Goal: Task Accomplishment & Management: Complete application form

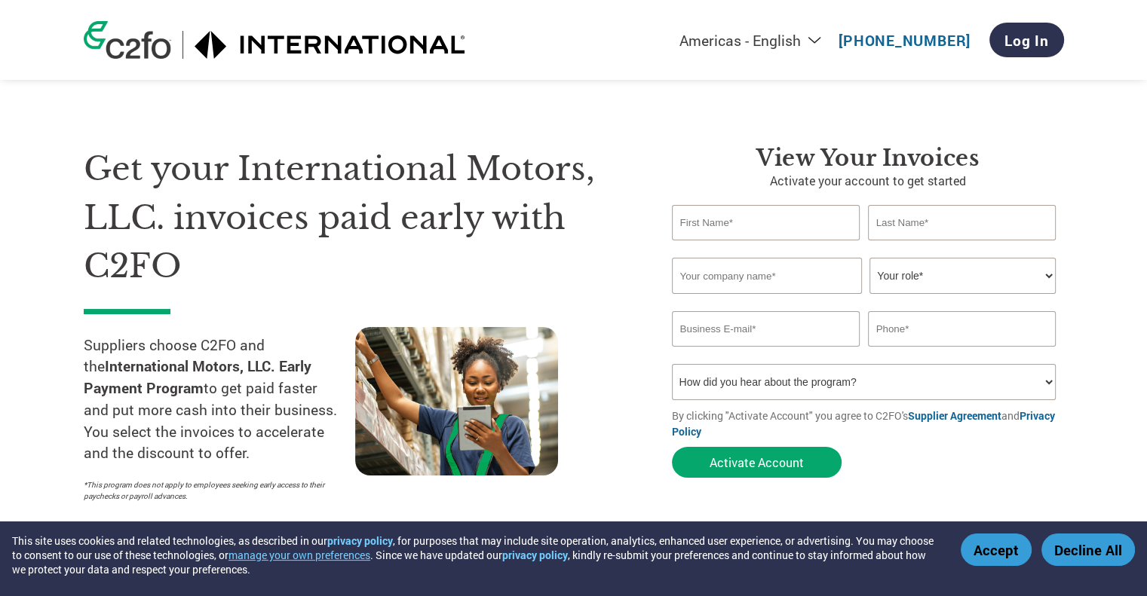
click at [799, 222] on input "text" at bounding box center [766, 222] width 188 height 35
type input "[PERSON_NAME]"
click at [983, 211] on input "text" at bounding box center [962, 222] width 188 height 35
type input "[PERSON_NAME]"
click at [807, 280] on input "text" at bounding box center [767, 276] width 190 height 36
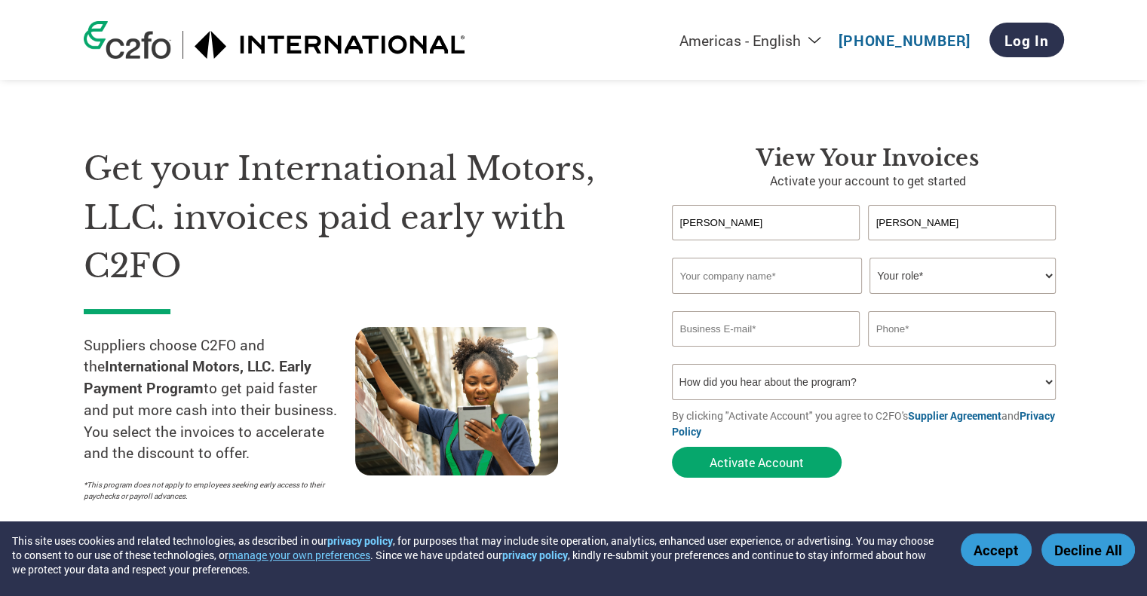
click at [917, 397] on select "How did you hear about the program? Received a letter Email Social Media Online…" at bounding box center [864, 382] width 384 height 36
select select "Email"
click at [672, 364] on select "How did you hear about the program? Received a letter Email Social Media Online…" at bounding box center [864, 382] width 384 height 36
click at [792, 278] on input "text" at bounding box center [767, 276] width 190 height 36
type input "[PERSON_NAME] & [PERSON_NAME]"
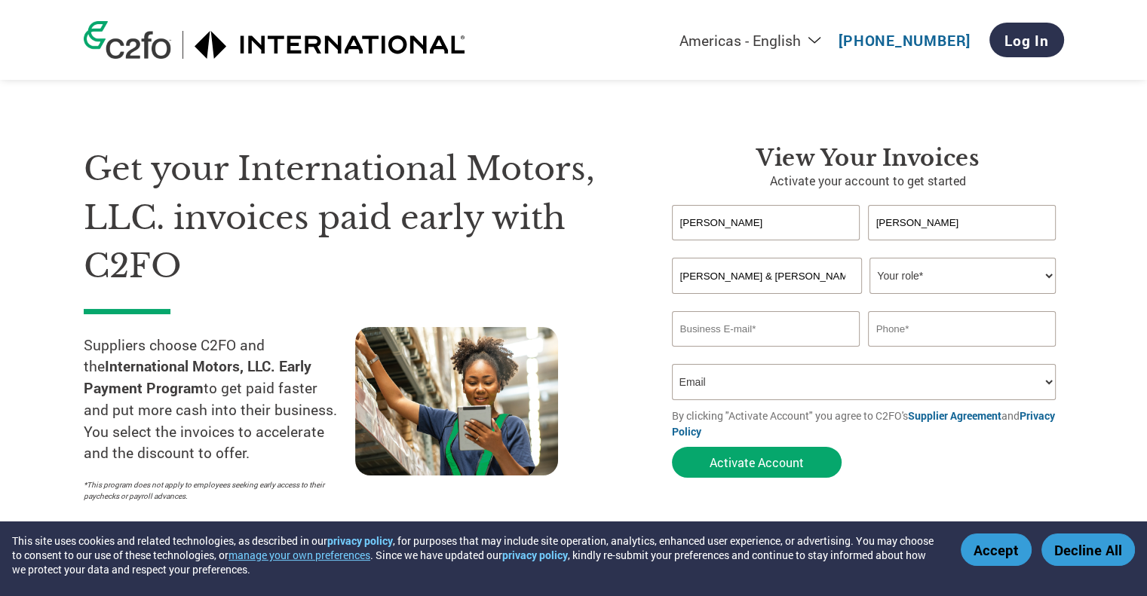
click at [1028, 289] on select "Your role* CFO Controller Credit Manager Finance Director Treasurer CEO Preside…" at bounding box center [962, 276] width 186 height 36
select select "OFFICE_MANAGER"
click at [869, 258] on select "Your role* CFO Controller Credit Manager Finance Director Treasurer CEO Preside…" at bounding box center [962, 276] width 186 height 36
click at [799, 322] on input "email" at bounding box center [766, 328] width 188 height 35
type input "[PERSON_NAME][EMAIL_ADDRESS][PERSON_NAME][DOMAIN_NAME]"
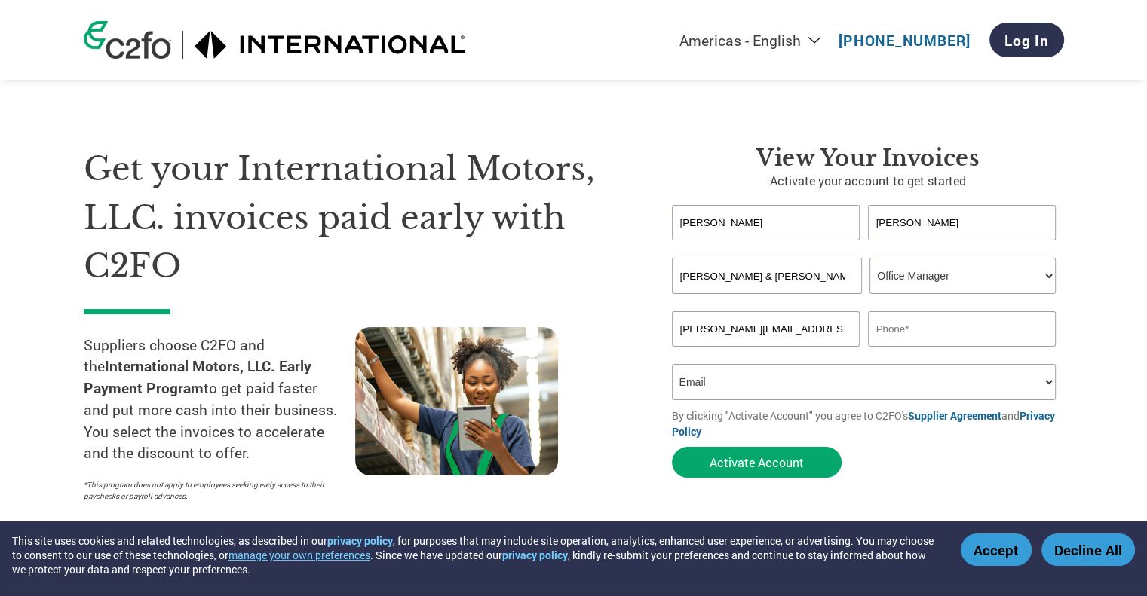
click at [927, 331] on input "text" at bounding box center [962, 328] width 188 height 35
type input "8111746747"
click at [902, 382] on select "How did you hear about the program? Received a letter Email Social Media Online…" at bounding box center [864, 382] width 384 height 36
click at [1089, 397] on section "Get your International Motors, LLC. invoices paid early with C2FO Suppliers cho…" at bounding box center [573, 309] width 1147 height 498
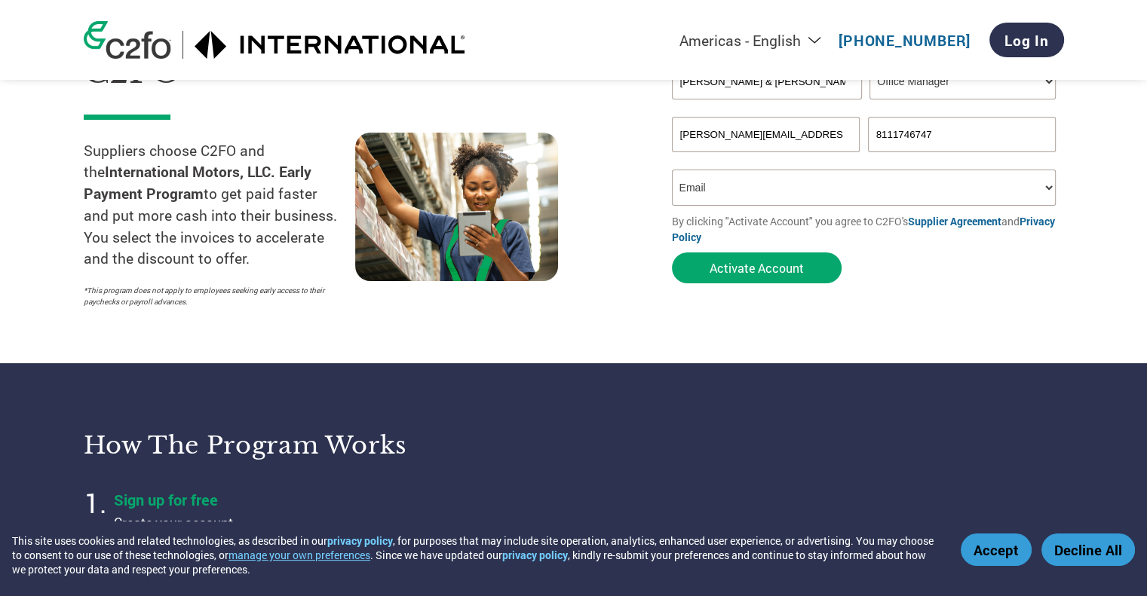
scroll to position [226, 0]
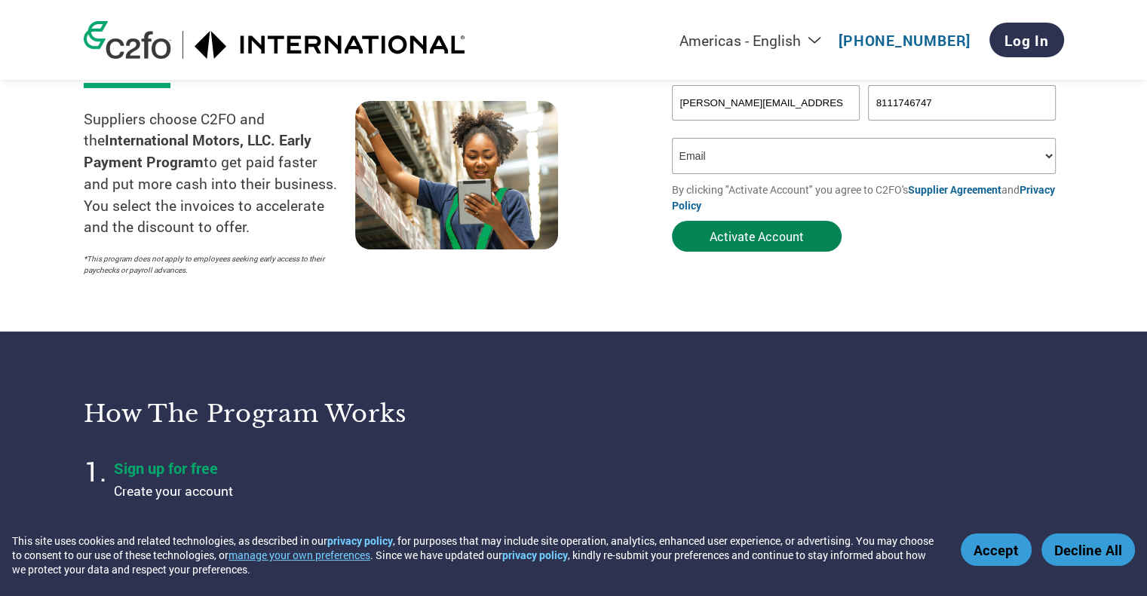
click at [783, 231] on button "Activate Account" at bounding box center [757, 236] width 170 height 31
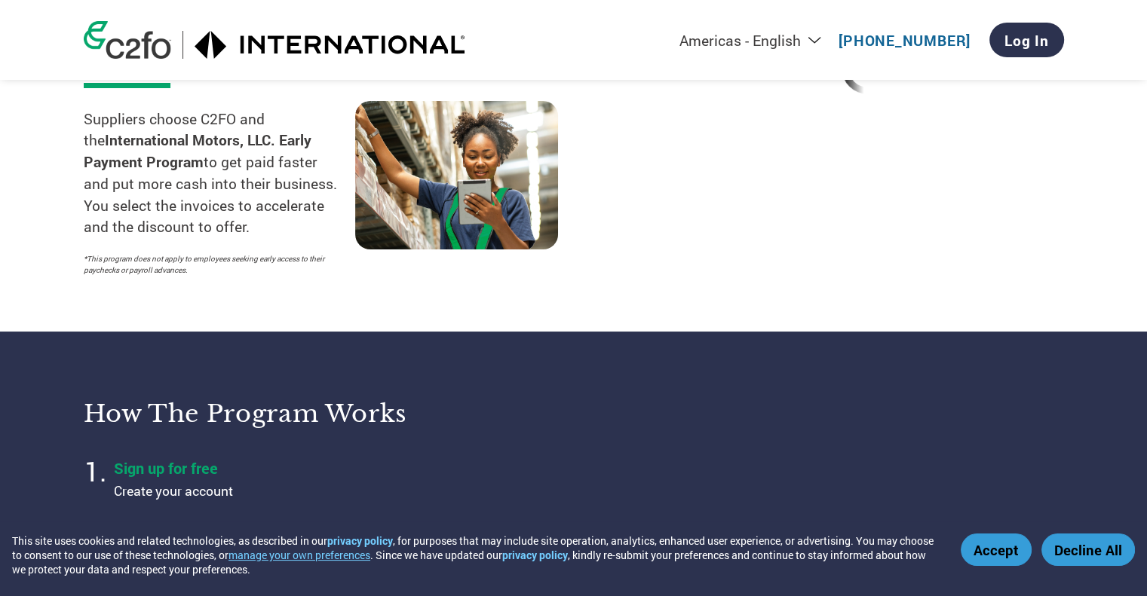
scroll to position [118, 0]
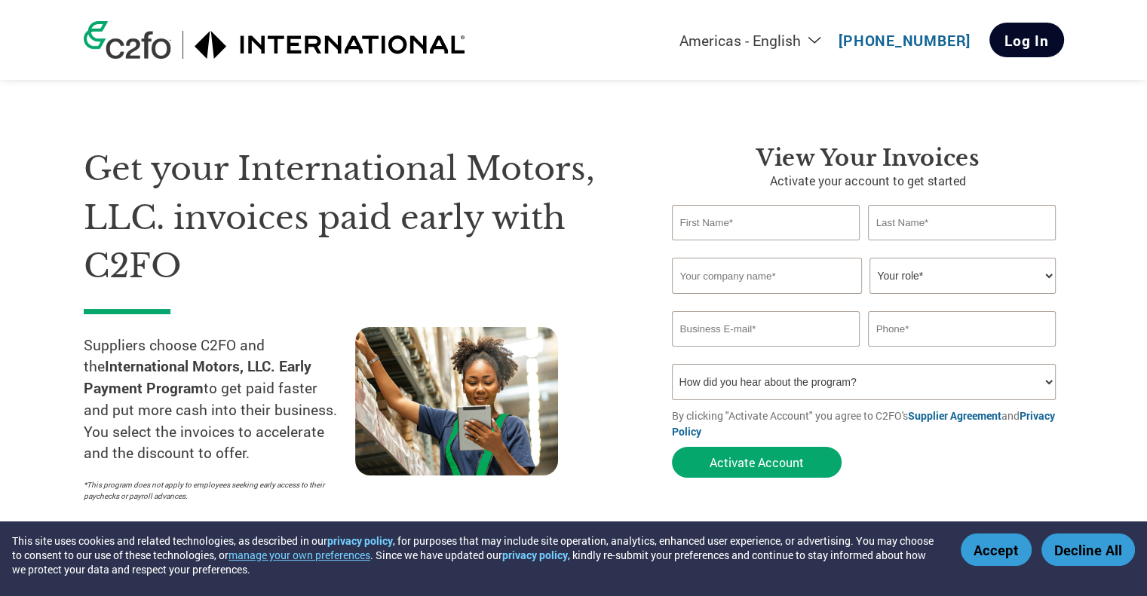
click at [1028, 38] on link "Log In" at bounding box center [1026, 40] width 75 height 35
click at [831, 43] on select "Americas - English Américas - Español Américas - Português Amériques - Français…" at bounding box center [656, 40] width 349 height 19
select select "es-MX"
click at [525, 32] on select "Americas - English Américas - Español Américas - Português Amériques - Français…" at bounding box center [656, 40] width 349 height 19
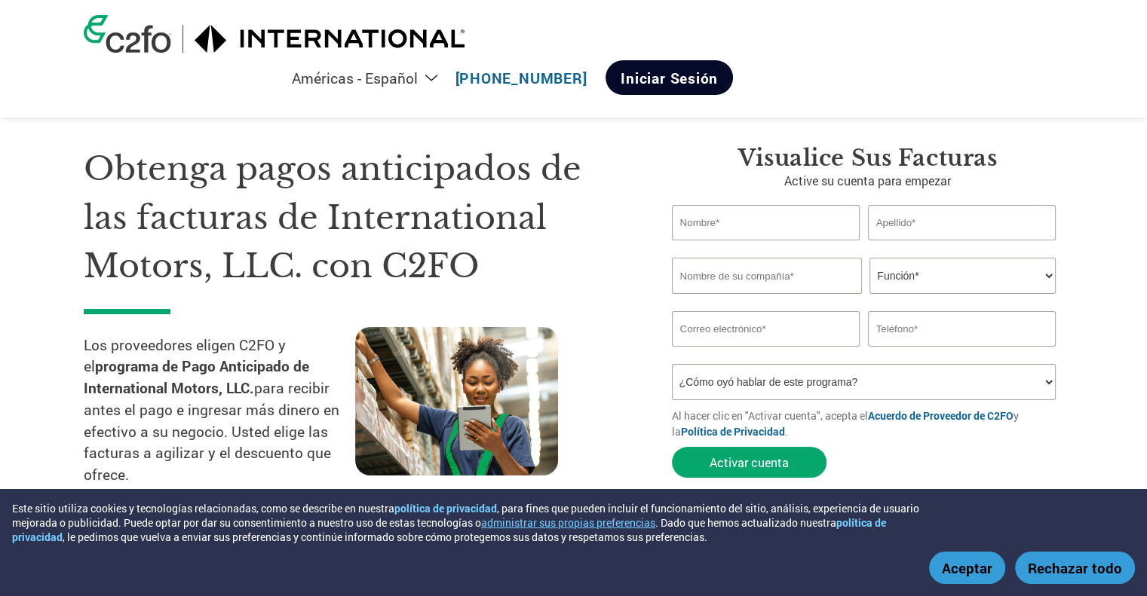
click at [733, 60] on link "Iniciar sesión" at bounding box center [668, 77] width 127 height 35
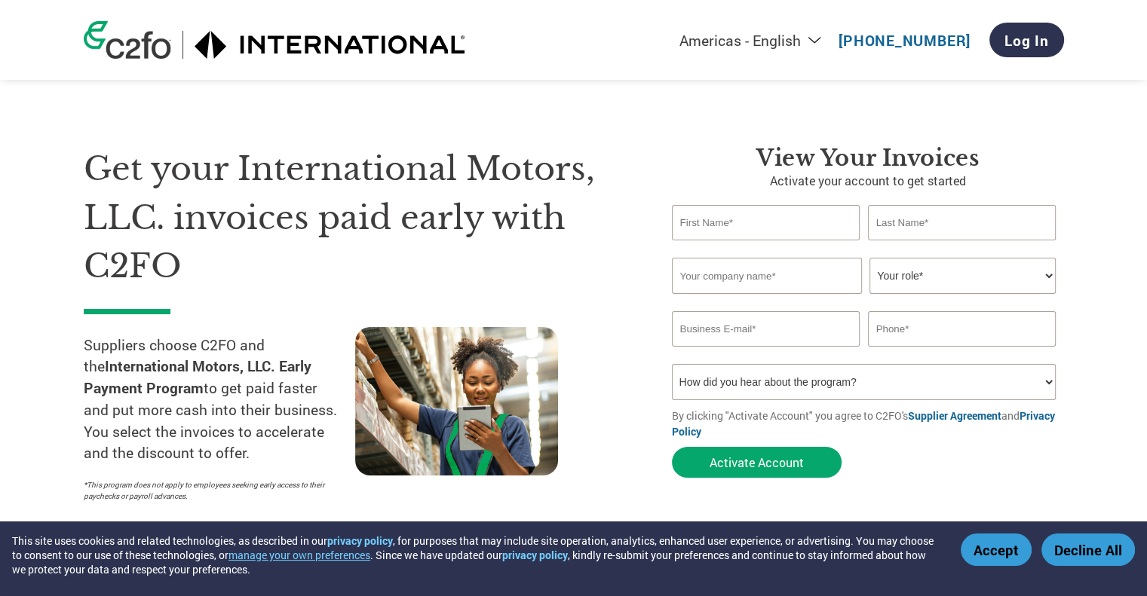
click at [819, 372] on select "How did you hear about the program? Received a letter Email Social Media Online…" at bounding box center [864, 382] width 384 height 36
select select "Email"
click at [672, 364] on select "How did you hear about the program? Received a letter Email Social Media Online…" at bounding box center [864, 382] width 384 height 36
click at [936, 327] on input "text" at bounding box center [962, 328] width 188 height 35
click at [954, 265] on select "Your role* CFO Controller Credit Manager Finance Director Treasurer CEO Preside…" at bounding box center [962, 276] width 186 height 36
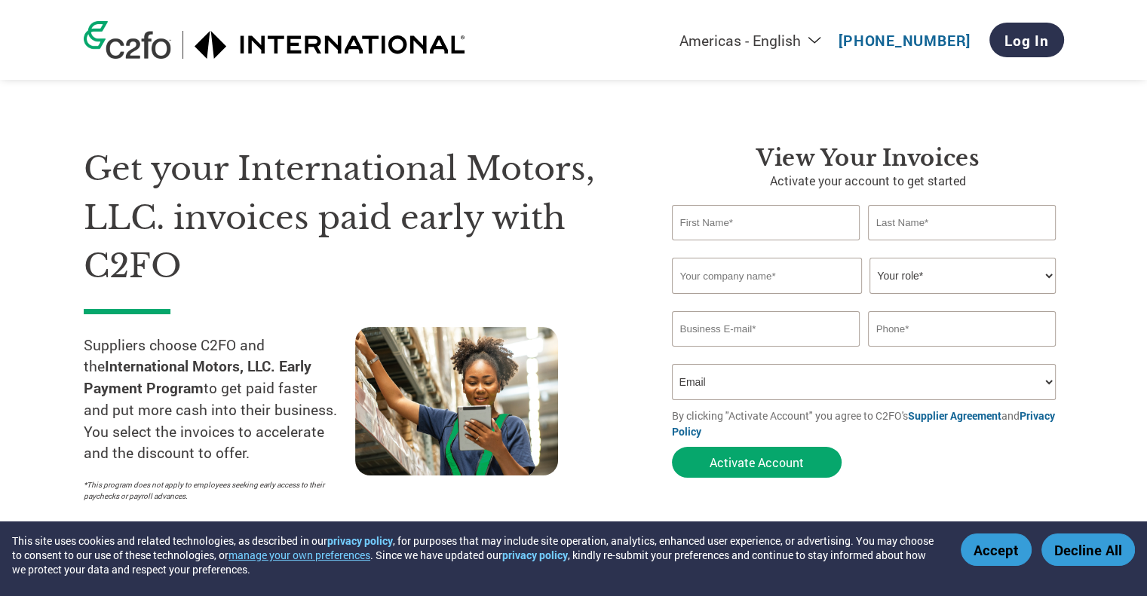
click at [950, 320] on input "text" at bounding box center [962, 328] width 188 height 35
type input "8111746747"
click at [812, 383] on select "How did you hear about the program? Received a letter Email Social Media Online…" at bounding box center [864, 382] width 384 height 36
click at [672, 364] on select "How did you hear about the program? Received a letter Email Social Media Online…" at bounding box center [864, 382] width 384 height 36
click at [758, 378] on select "How did you hear about the program? Received a letter Email Social Media Online…" at bounding box center [864, 382] width 384 height 36
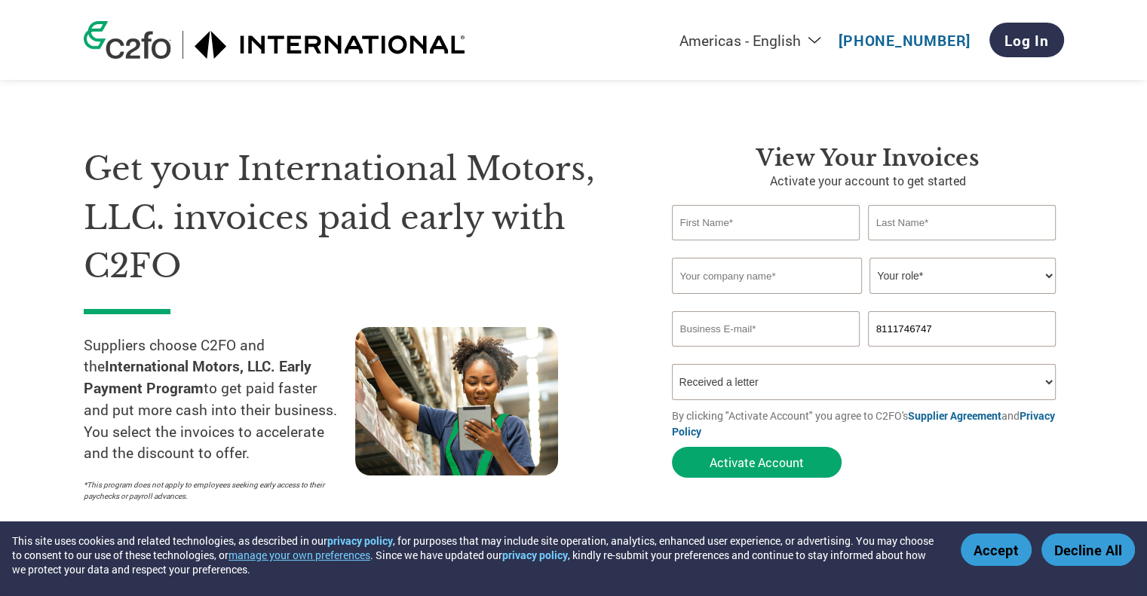
select select "Email"
click at [672, 364] on select "How did you hear about the program? Received a letter Email Social Media Online…" at bounding box center [864, 382] width 384 height 36
click at [777, 334] on input "email" at bounding box center [766, 328] width 188 height 35
type input "[PERSON_NAME][EMAIL_ADDRESS][PERSON_NAME][DOMAIN_NAME]"
click at [794, 283] on input "text" at bounding box center [767, 276] width 190 height 36
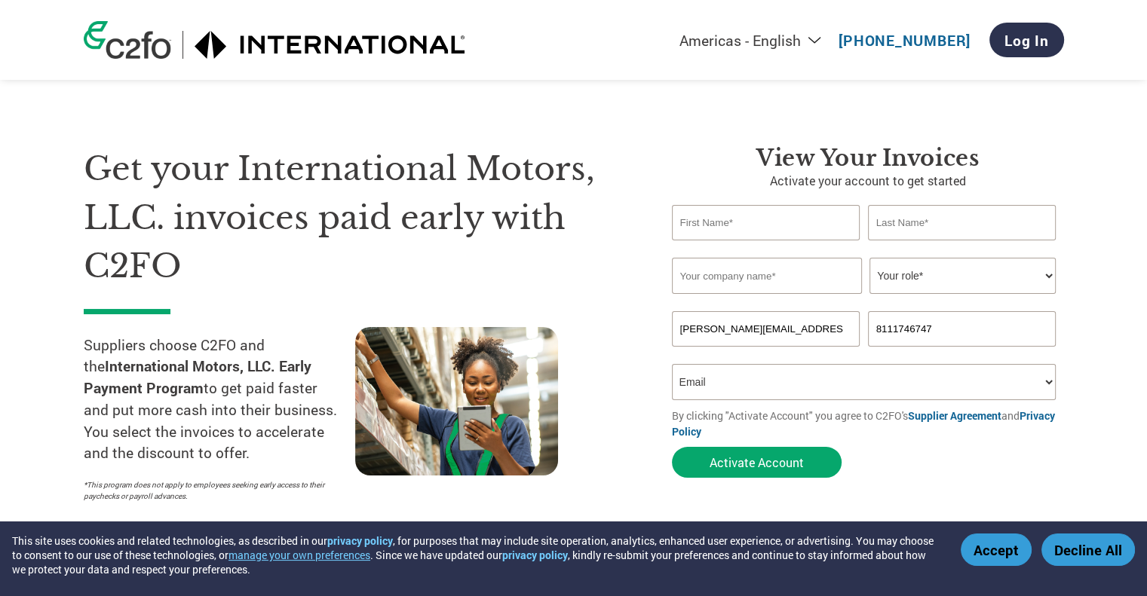
type input "[PERSON_NAME] & [PERSON_NAME]"
click at [983, 276] on select "Your role* CFO Controller Credit Manager Finance Director Treasurer CEO Preside…" at bounding box center [962, 276] width 186 height 36
click at [869, 258] on select "Your role* CFO Controller Credit Manager Finance Director Treasurer CEO Preside…" at bounding box center [962, 276] width 186 height 36
click at [932, 281] on select "Your role* CFO Controller Credit Manager Finance Director Treasurer CEO Preside…" at bounding box center [962, 276] width 186 height 36
select select "OTHER"
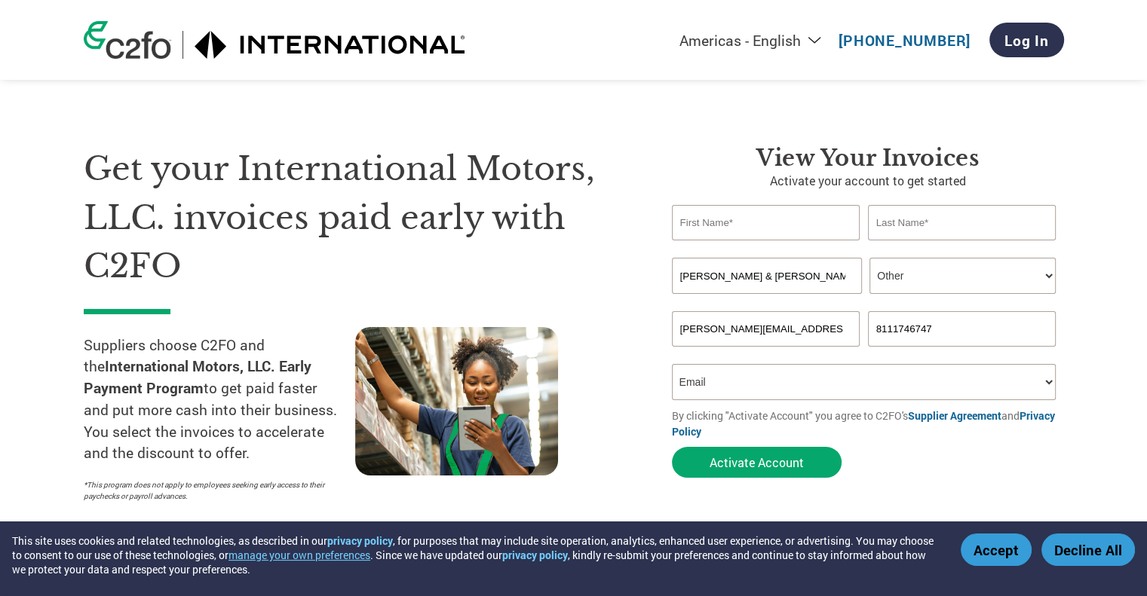
click at [869, 258] on select "Your role* CFO Controller Credit Manager Finance Director Treasurer CEO Preside…" at bounding box center [962, 276] width 186 height 36
click at [808, 236] on input "text" at bounding box center [766, 222] width 188 height 35
type input "[PERSON_NAME]"
click at [924, 222] on input "text" at bounding box center [962, 222] width 188 height 35
type input "[PERSON_NAME]"
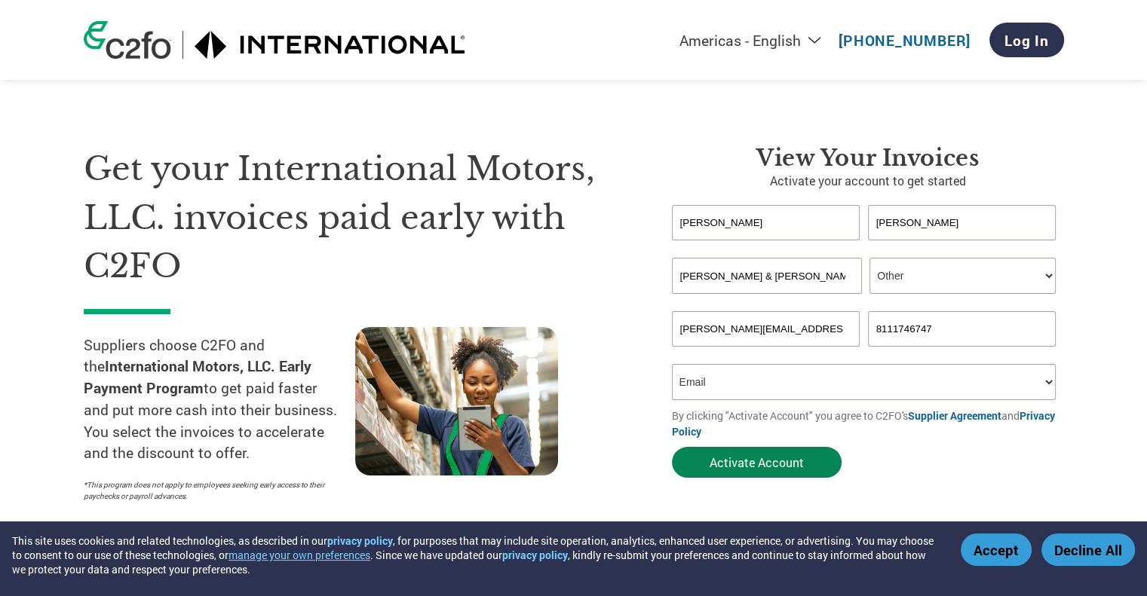
click at [794, 467] on button "Activate Account" at bounding box center [757, 462] width 170 height 31
